Goal: Task Accomplishment & Management: Manage account settings

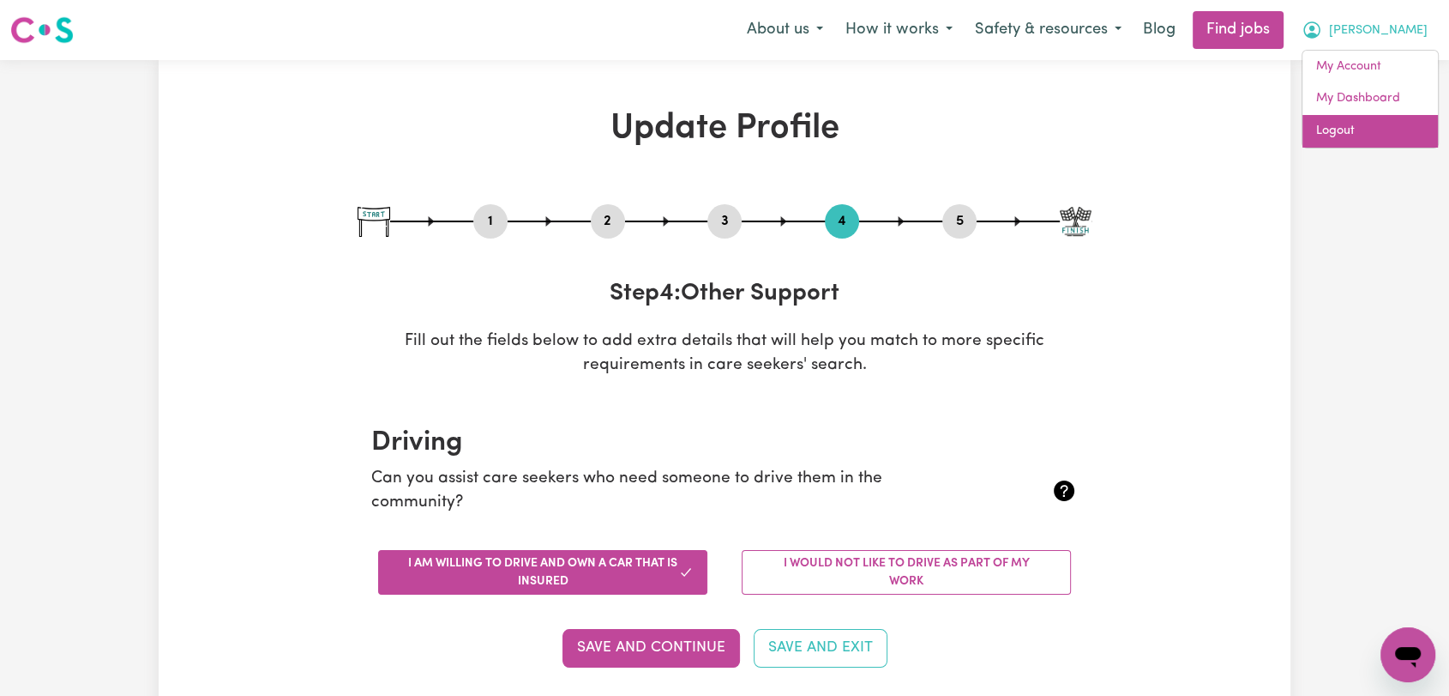
click at [1374, 133] on link "Logout" at bounding box center [1371, 131] width 136 height 33
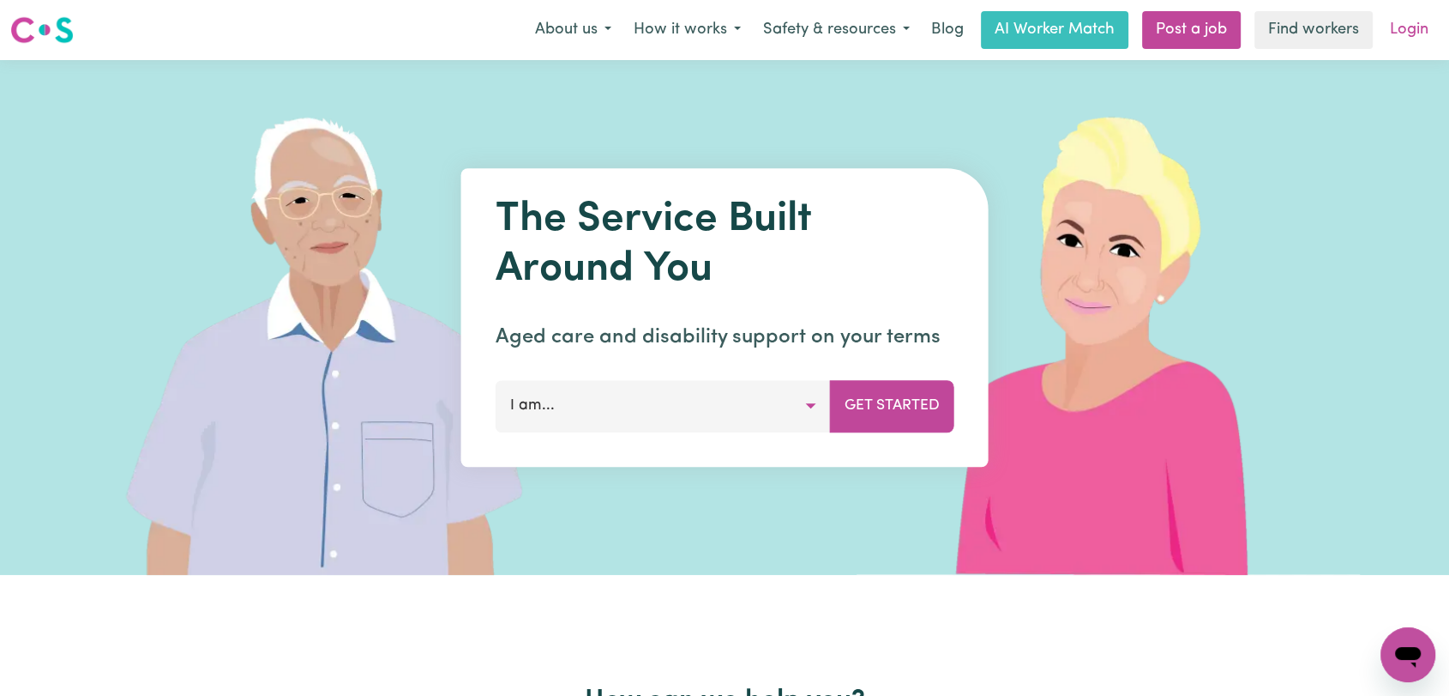
click at [1411, 34] on link "Login" at bounding box center [1409, 30] width 59 height 38
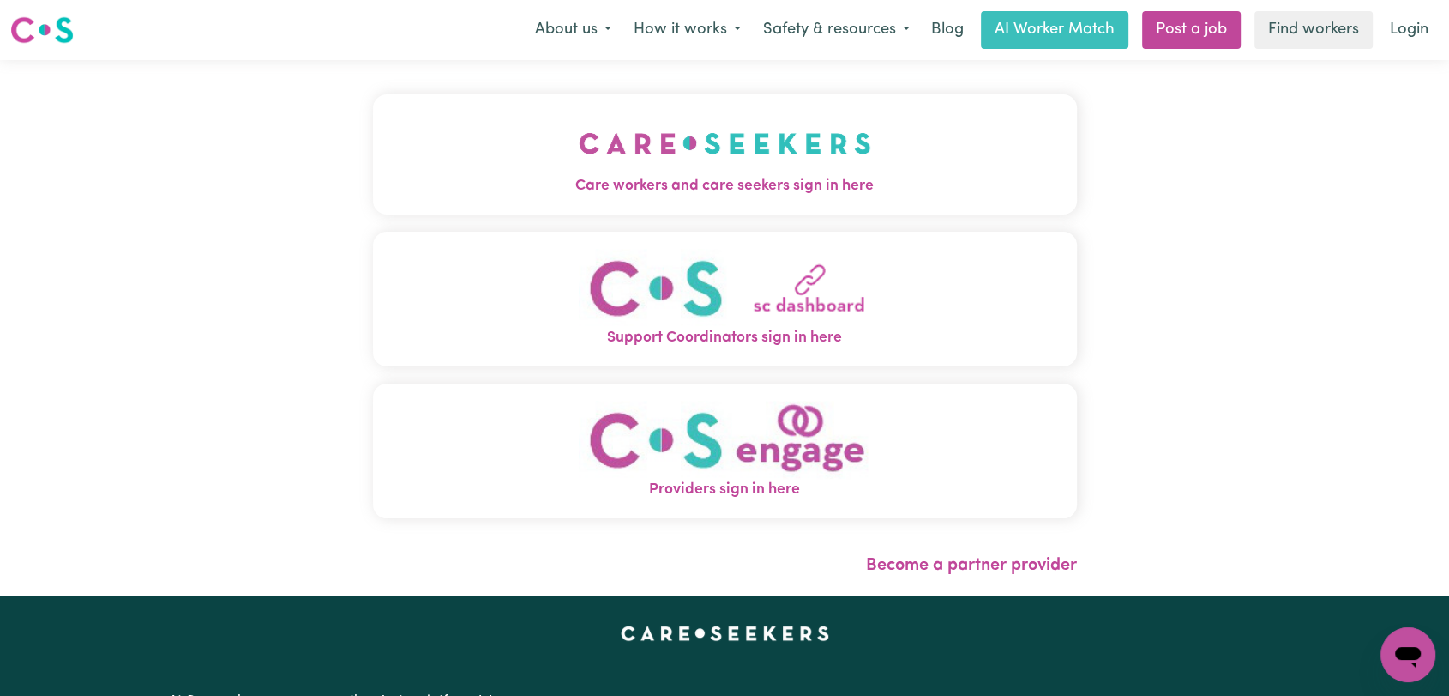
click at [579, 160] on img "Care workers and care seekers sign in here" at bounding box center [725, 142] width 292 height 63
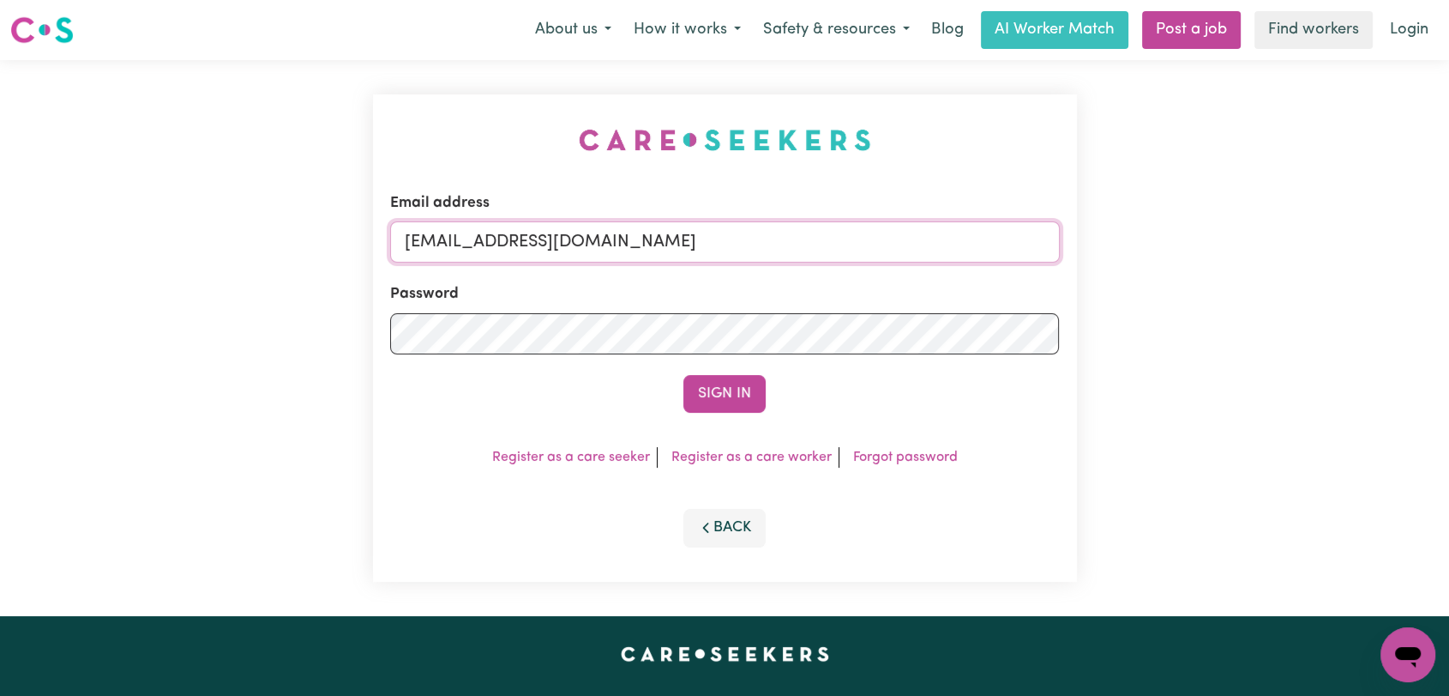
click at [741, 226] on input "[EMAIL_ADDRESS][DOMAIN_NAME]" at bounding box center [725, 241] width 670 height 41
drag, startPoint x: 494, startPoint y: 244, endPoint x: 816, endPoint y: 240, distance: 322.5
click at [816, 240] on input "Superuser~[EMAIL_ADDRESS][DOMAIN_NAME]" at bounding box center [725, 241] width 670 height 41
type input "Superuser~[EMAIL_ADDRESS][DOMAIN_NAME]"
click at [734, 388] on button "Sign In" at bounding box center [725, 394] width 82 height 38
